Goal: Book appointment/travel/reservation

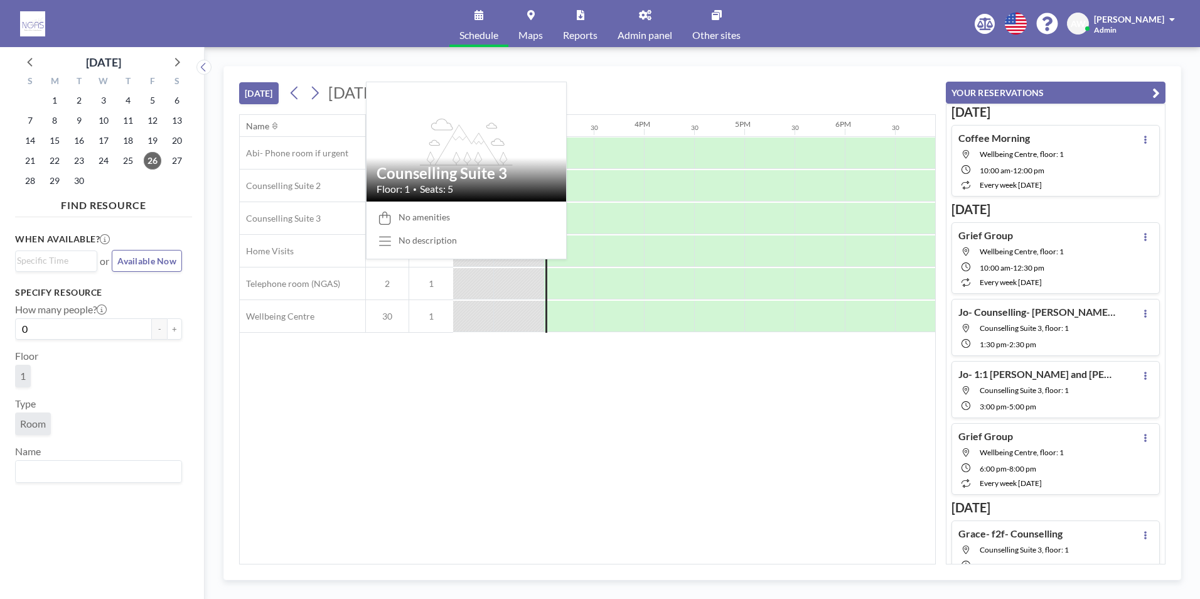
scroll to position [0, 1456]
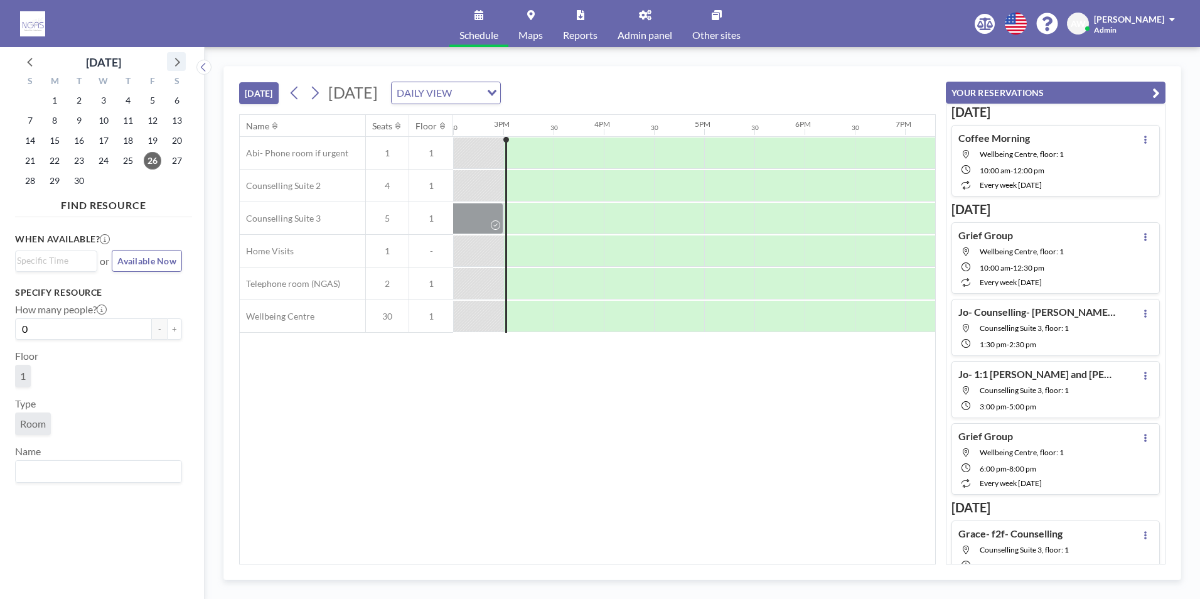
click at [180, 57] on icon at bounding box center [176, 61] width 16 height 16
click at [109, 99] on span "1" at bounding box center [104, 101] width 18 height 18
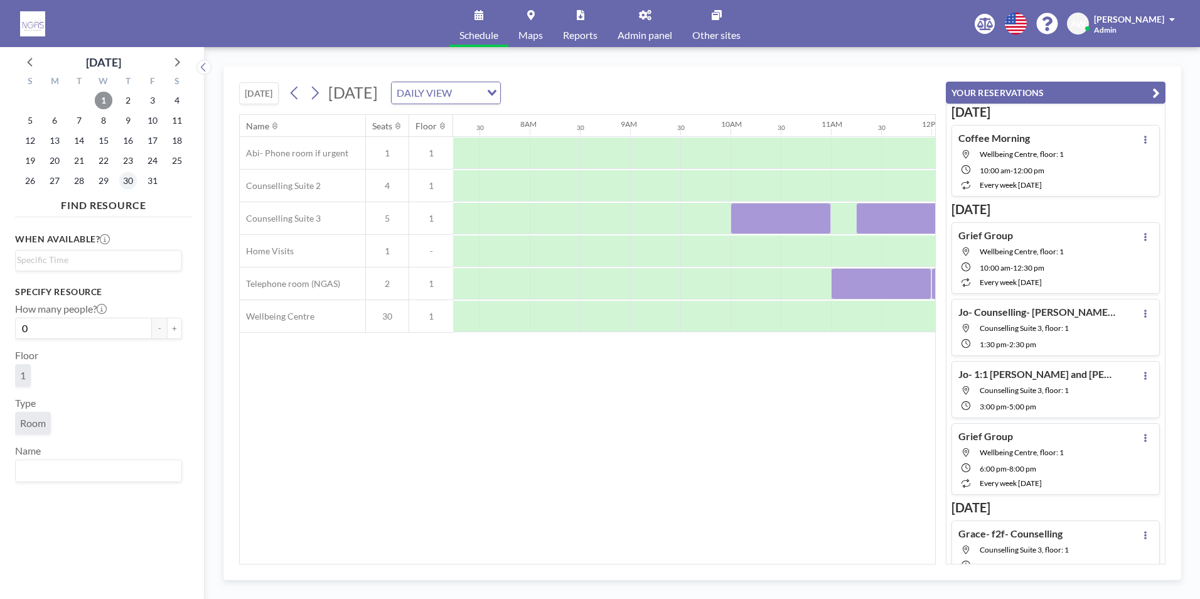
scroll to position [0, 753]
click at [125, 106] on span "2" at bounding box center [128, 101] width 18 height 18
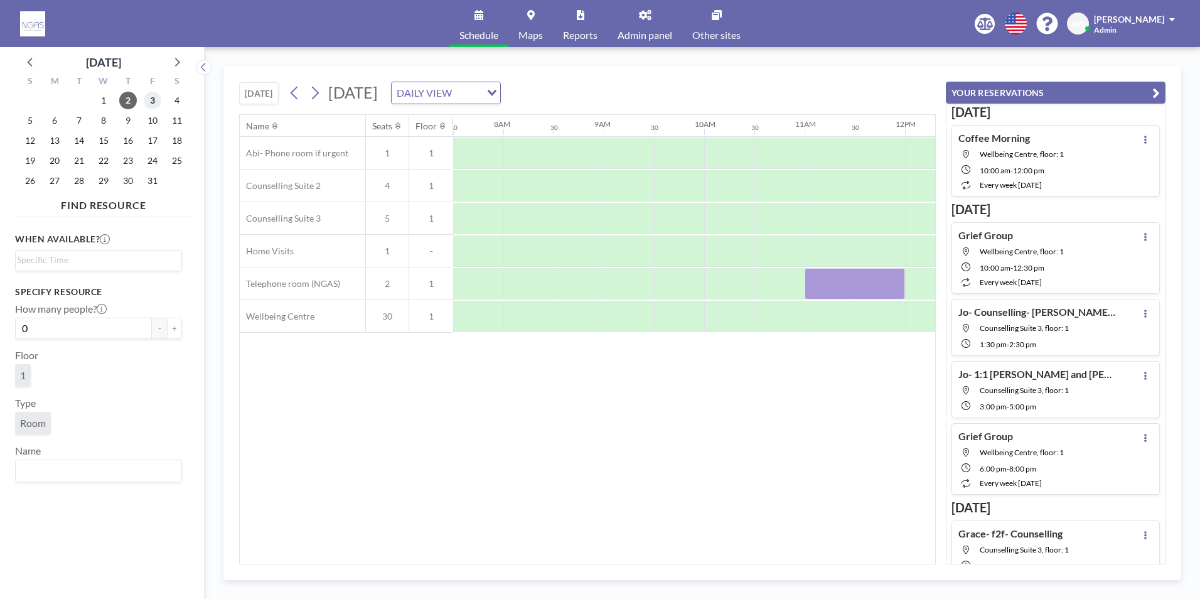
click at [157, 106] on span "3" at bounding box center [153, 101] width 18 height 18
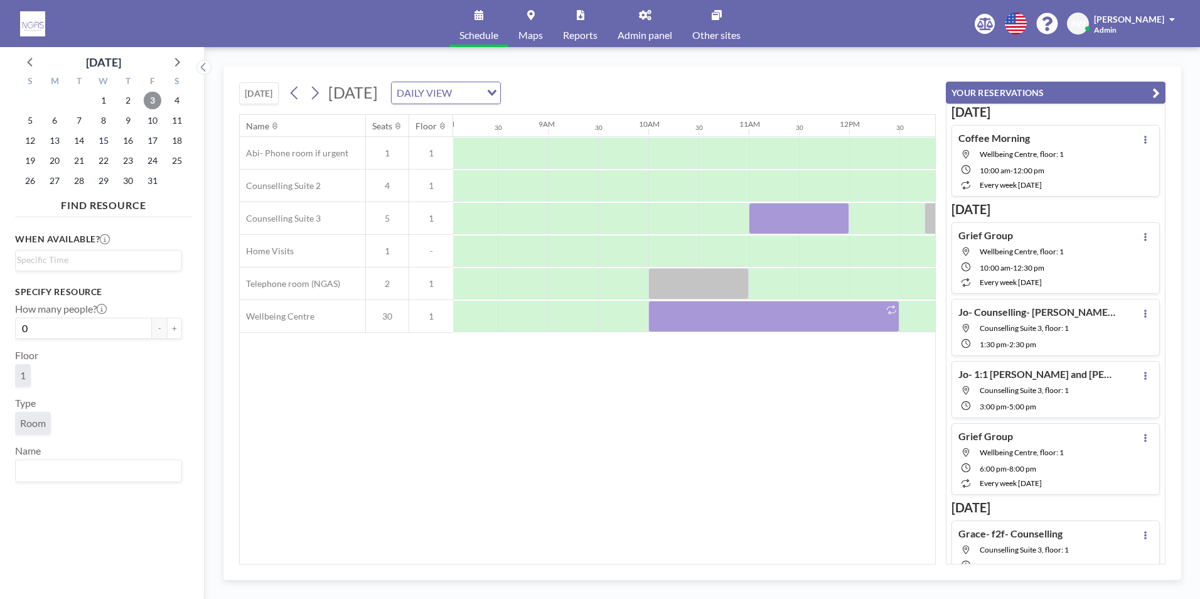
scroll to position [0, 1050]
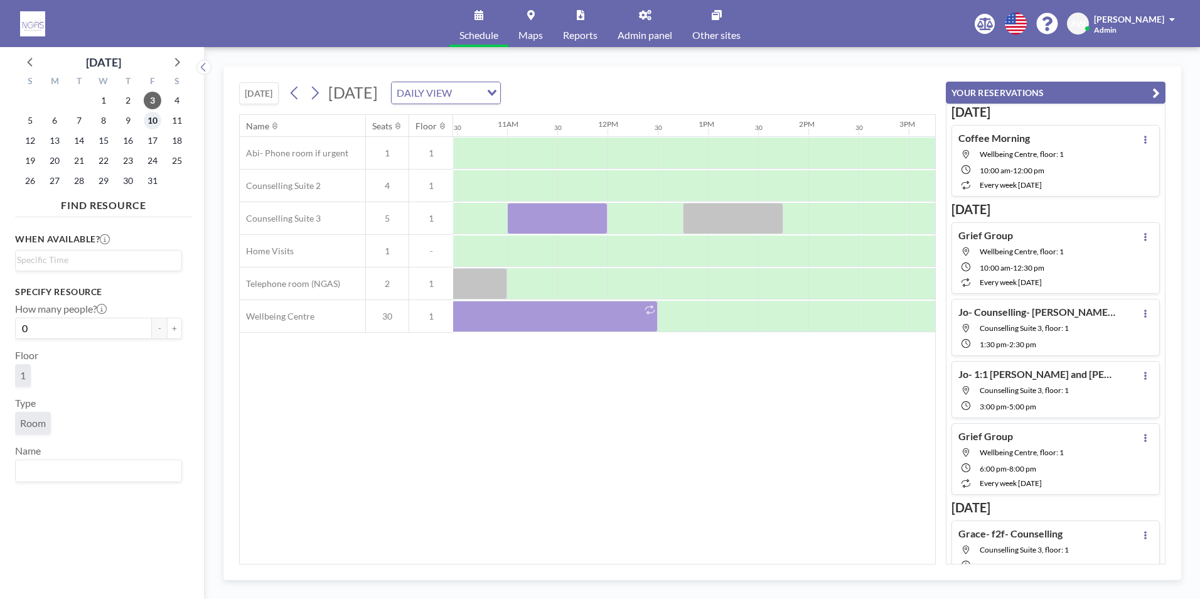
click at [156, 118] on span "10" at bounding box center [153, 121] width 18 height 18
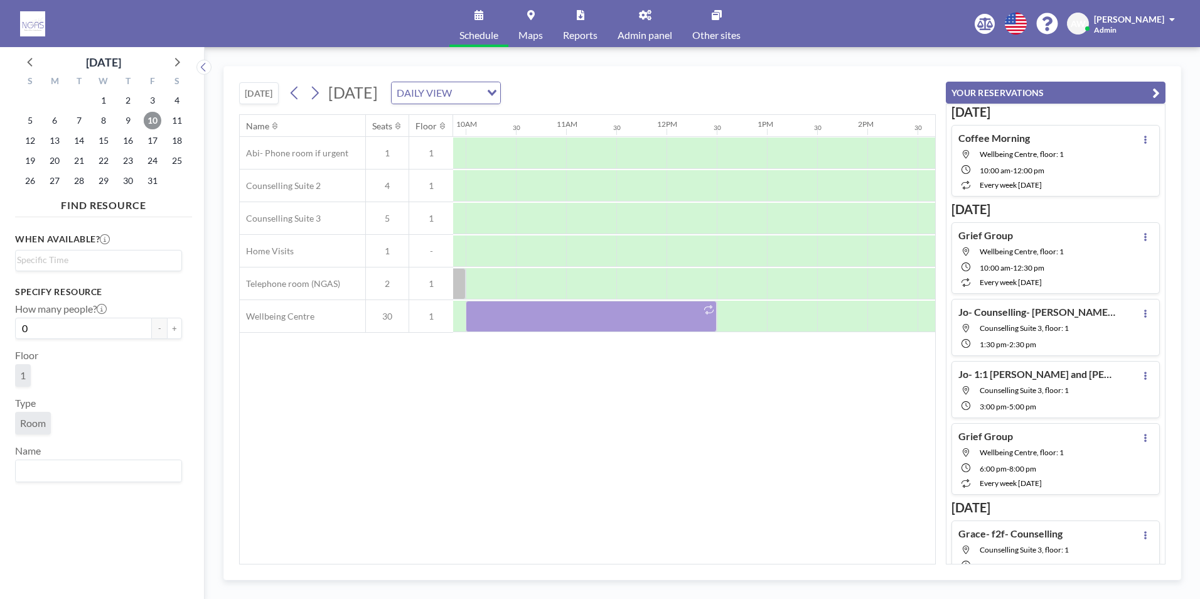
scroll to position [0, 843]
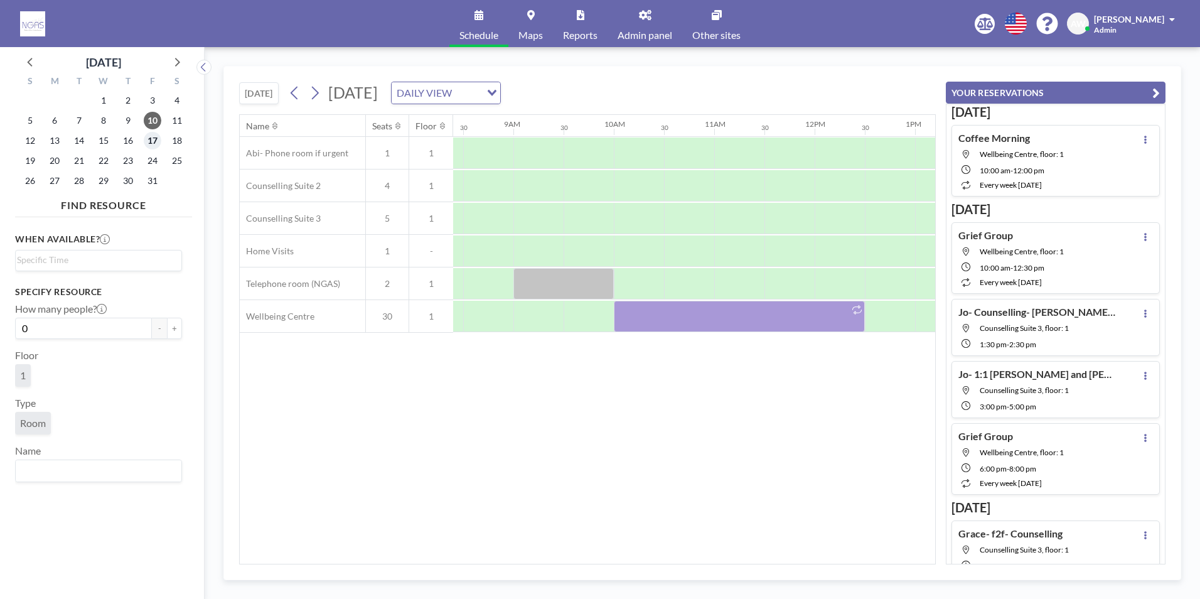
click at [150, 145] on span "17" at bounding box center [153, 141] width 18 height 18
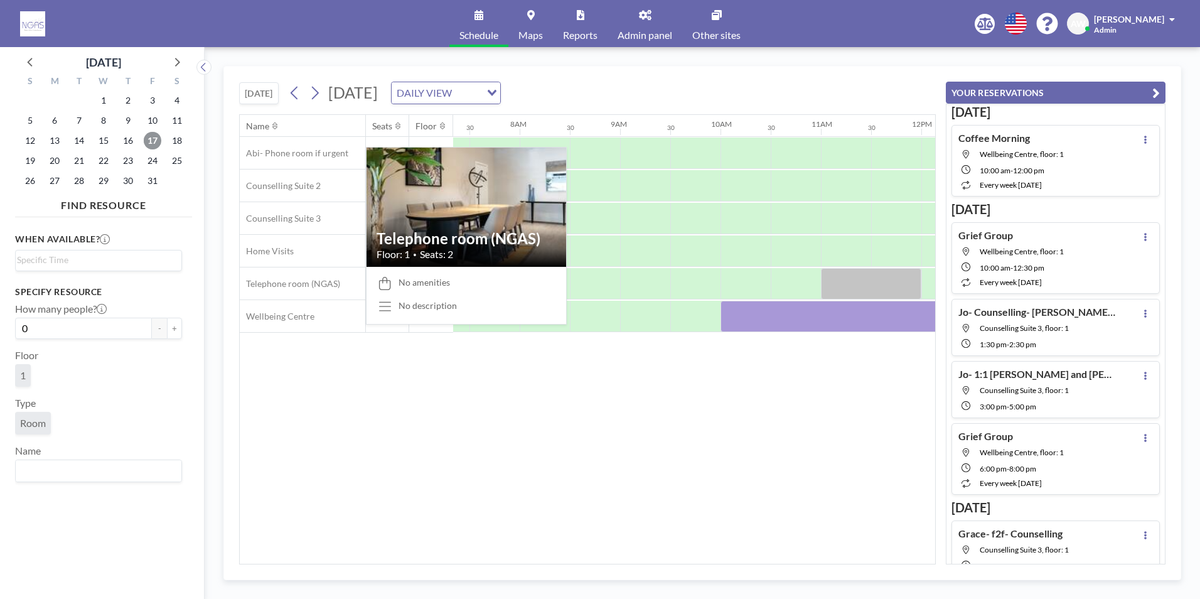
scroll to position [0, 753]
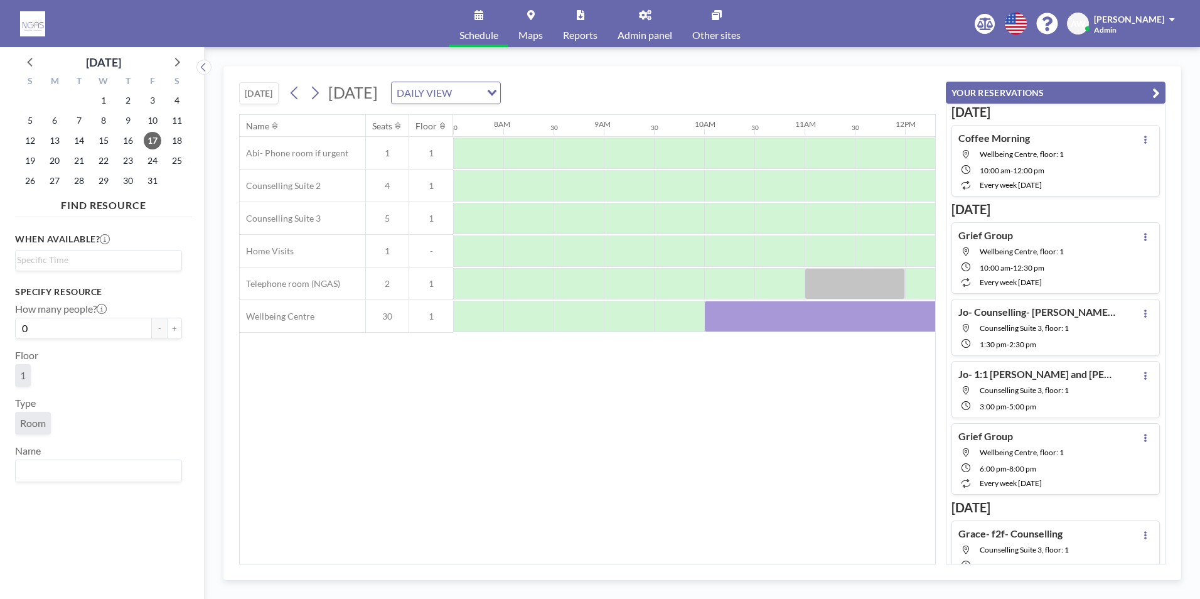
drag, startPoint x: 511, startPoint y: 563, endPoint x: 524, endPoint y: 563, distance: 12.6
click at [524, 563] on div "Name Seats Floor 12AM 30 1AM 30 2AM 30 3AM 30 4AM 30 5AM 30 6AM 30 7AM 30 8AM 3…" at bounding box center [587, 339] width 696 height 450
click at [832, 286] on div at bounding box center [854, 283] width 100 height 31
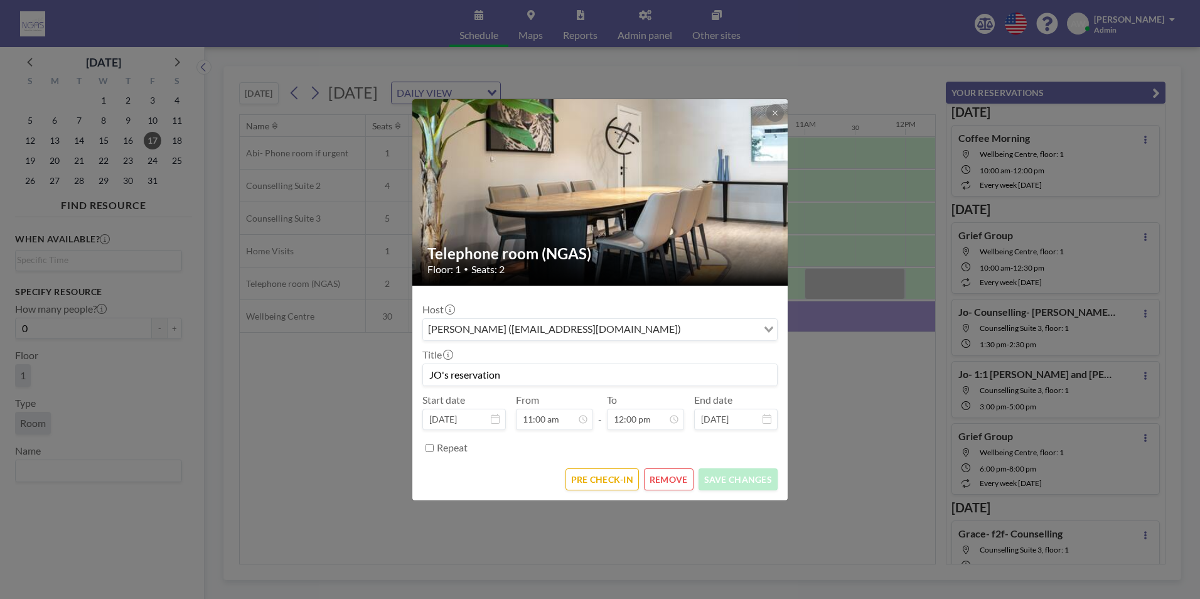
drag, startPoint x: 569, startPoint y: 366, endPoint x: 179, endPoint y: 373, distance: 390.3
click at [177, 392] on div "Telephone room (NGAS) Floor: 1 • Seats: 2 Host [PERSON_NAME] ([EMAIL_ADDRESS][D…" at bounding box center [600, 299] width 1200 height 599
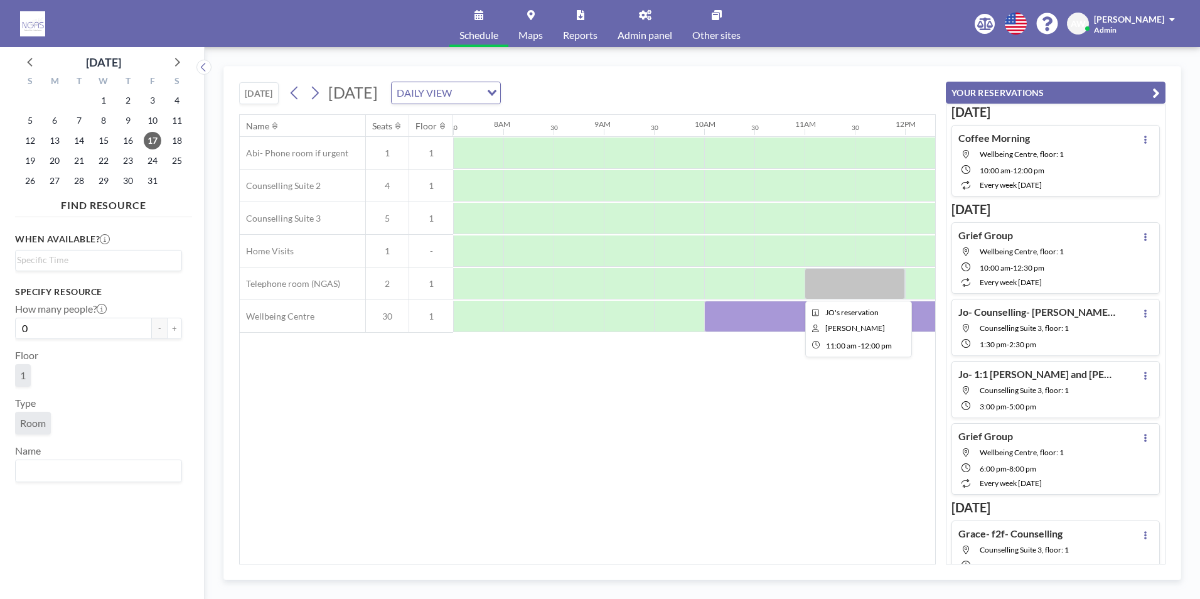
click at [838, 291] on div at bounding box center [854, 283] width 100 height 31
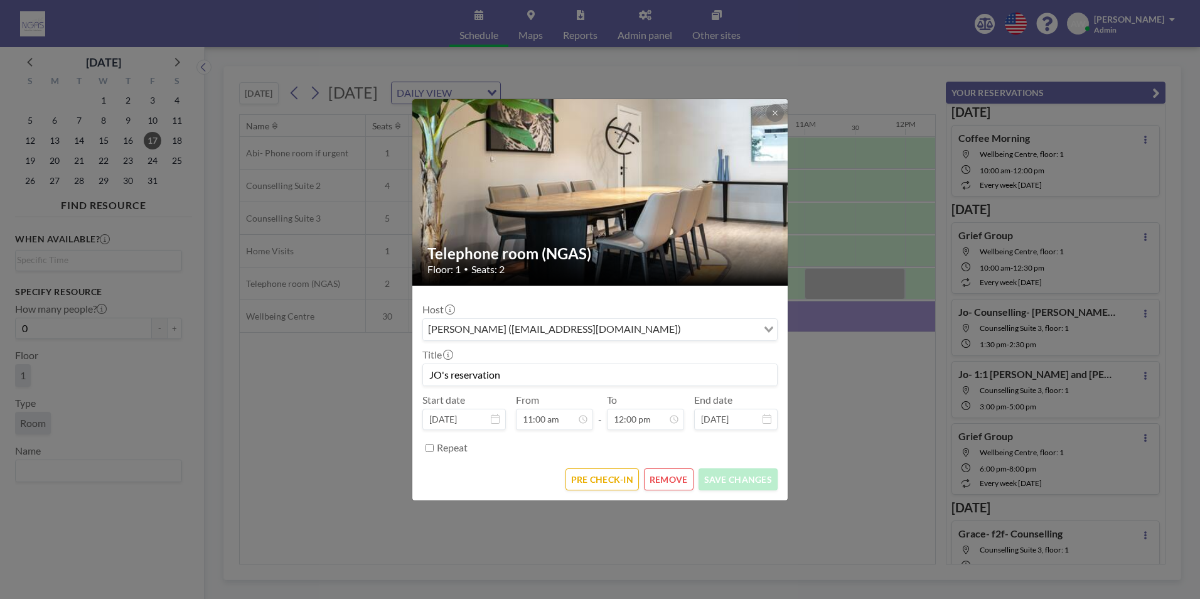
click at [556, 360] on div "Title JO's reservation" at bounding box center [599, 367] width 355 height 38
drag, startPoint x: 550, startPoint y: 375, endPoint x: 426, endPoint y: 379, distance: 123.7
click at [426, 379] on input "JO's reservation" at bounding box center [600, 374] width 354 height 21
type input "[PERSON_NAME] over the phone"
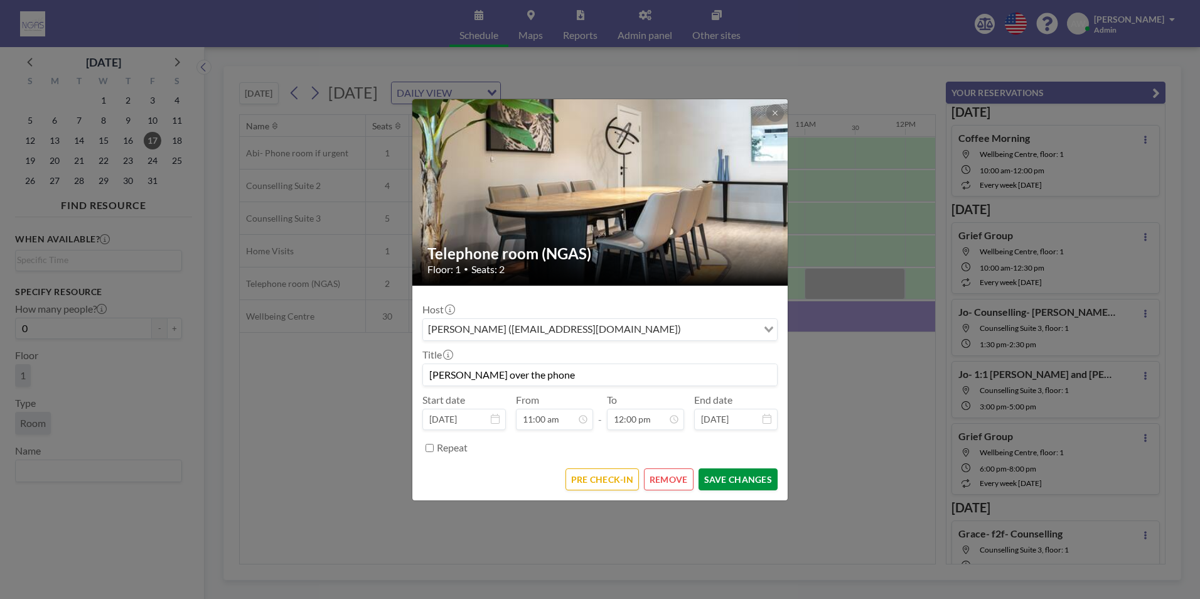
click at [720, 472] on button "SAVE CHANGES" at bounding box center [737, 479] width 79 height 22
